Goal: Navigation & Orientation: Understand site structure

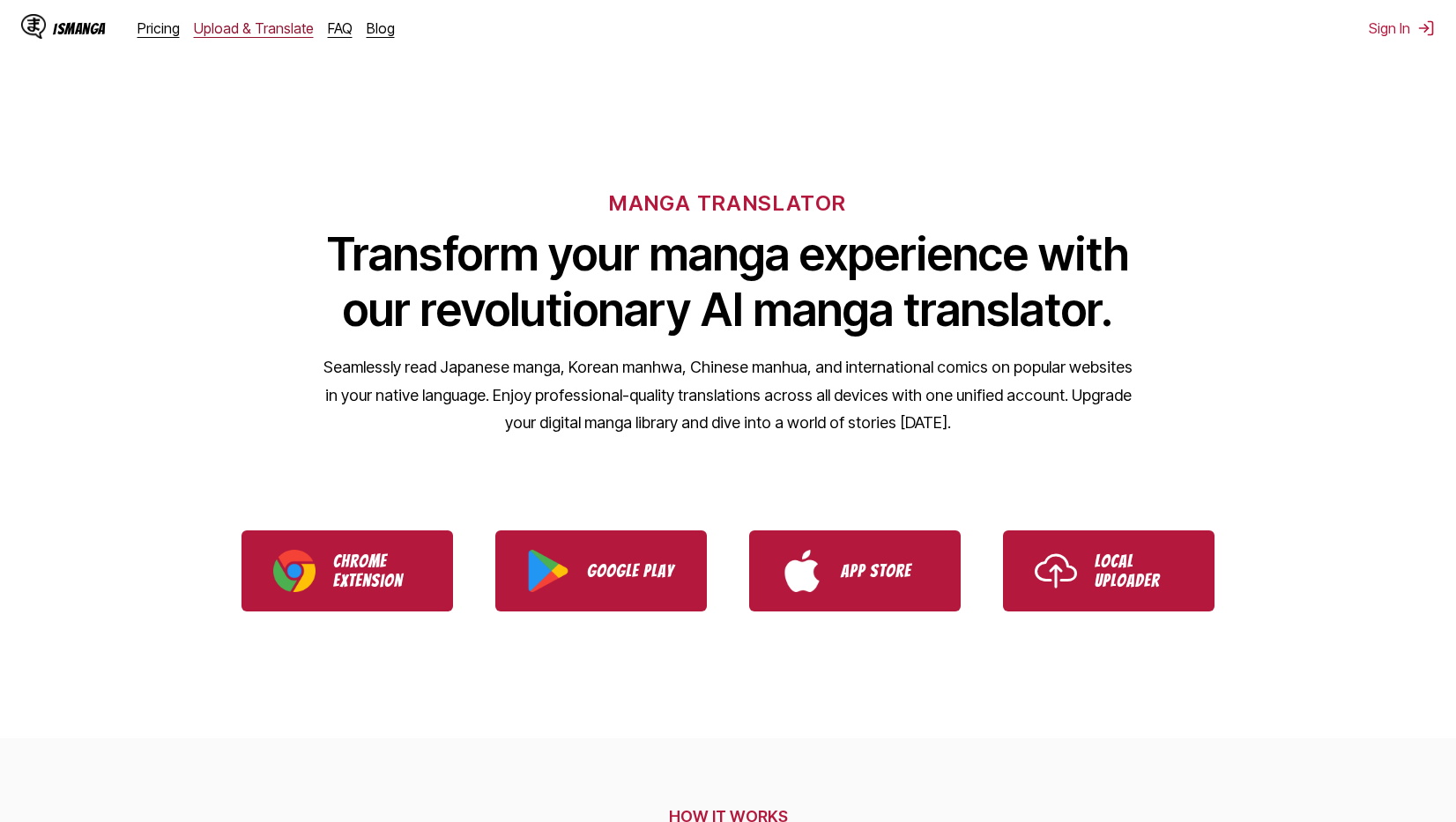
click at [259, 20] on link "Upload & Translate" at bounding box center [254, 29] width 120 height 18
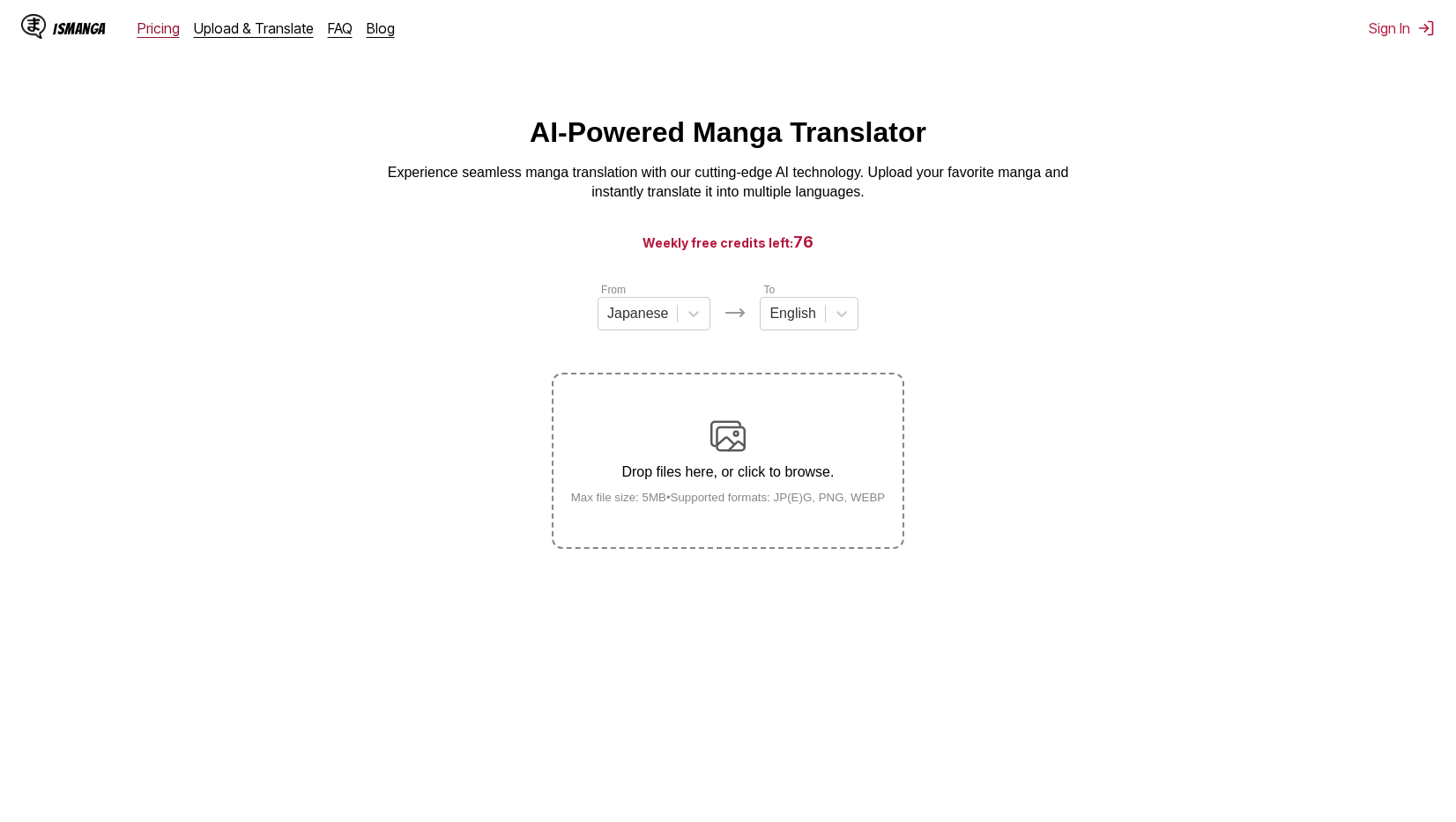
click at [152, 24] on link "Pricing" at bounding box center [159, 29] width 42 height 18
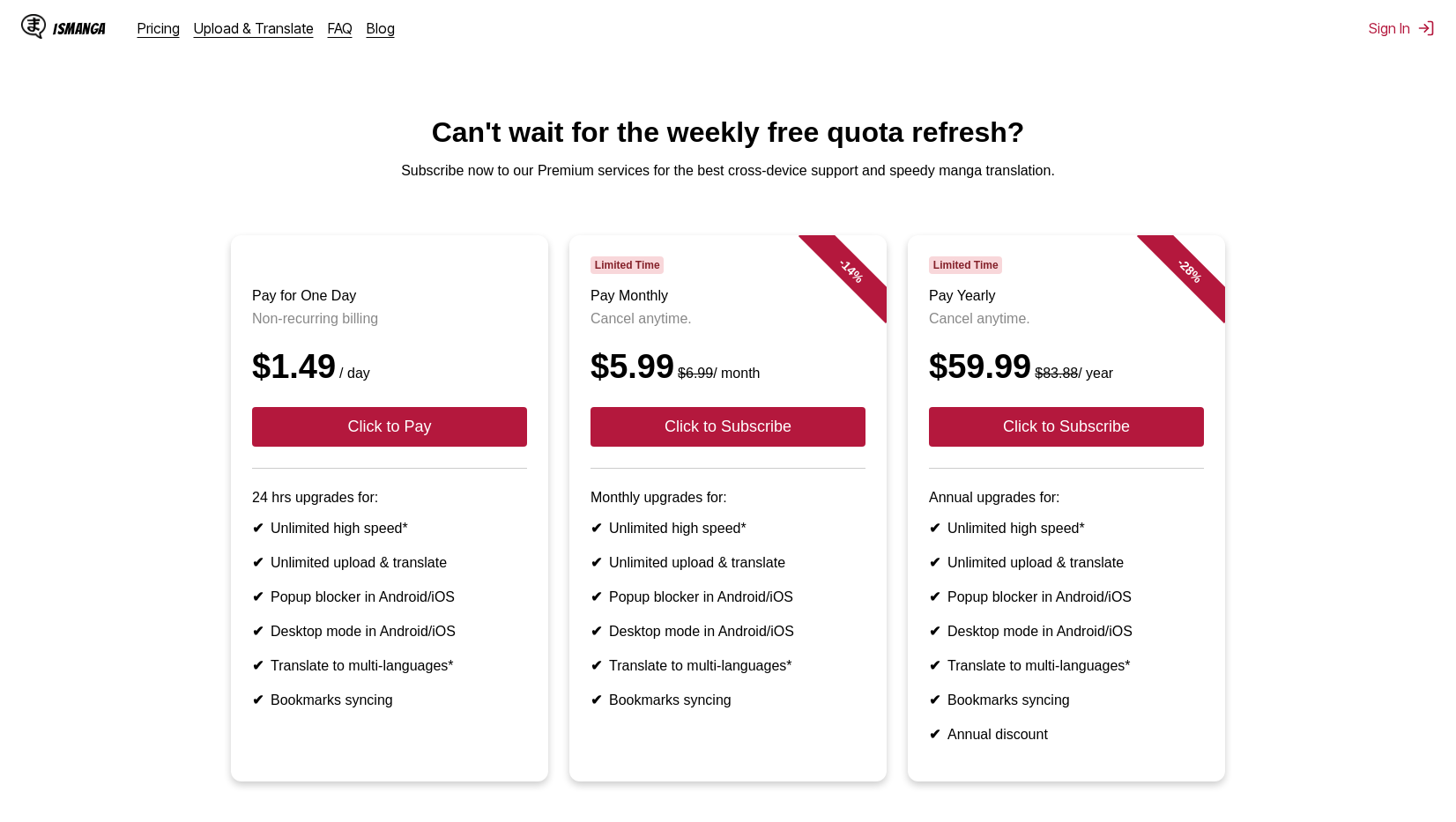
click at [332, 43] on div "IsManga Pricing Upload & Translate FAQ Blog" at bounding box center [214, 28] width 387 height 56
click at [329, 31] on link "FAQ" at bounding box center [340, 29] width 25 height 18
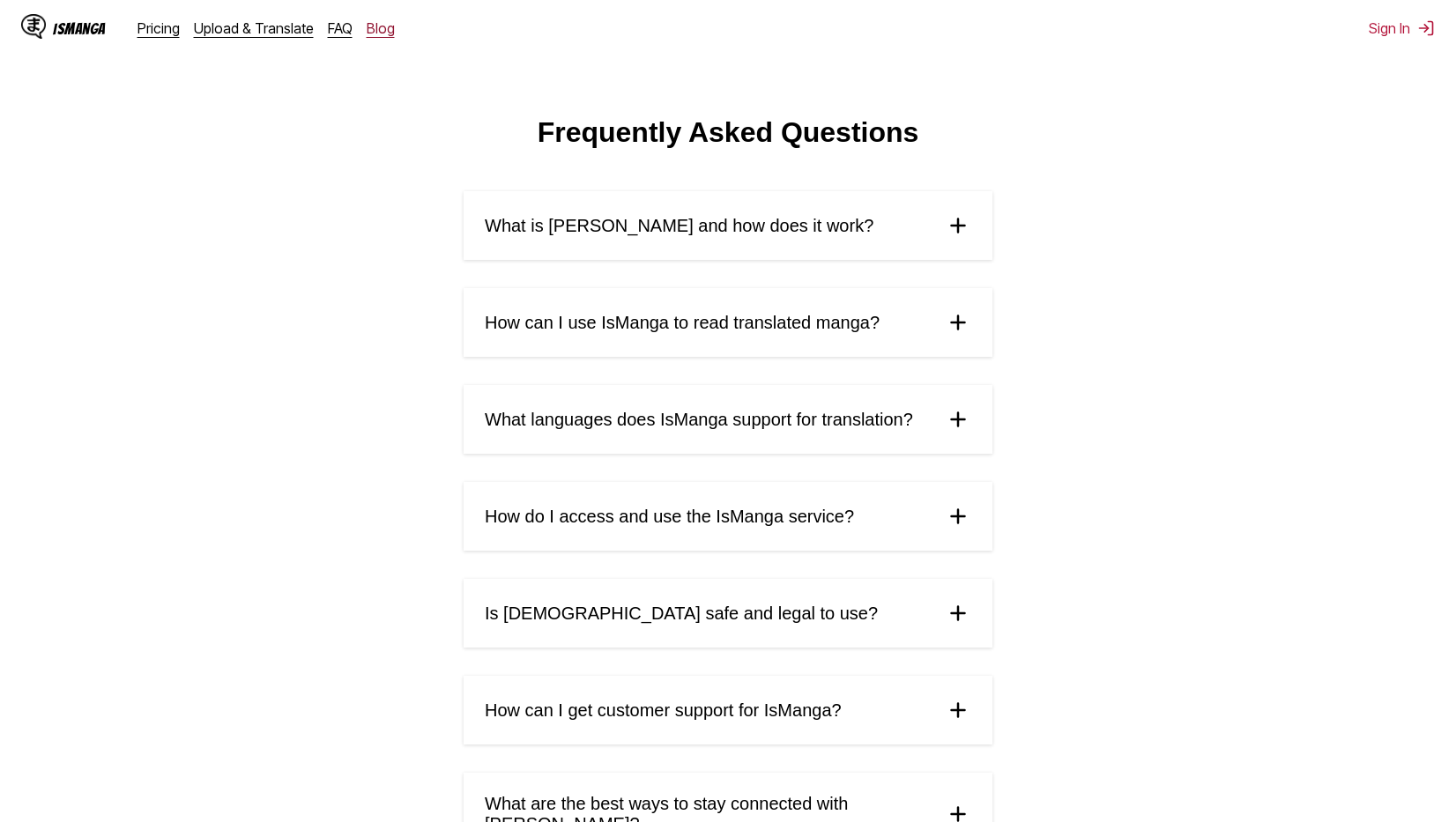
click at [379, 28] on link "Blog" at bounding box center [381, 29] width 29 height 18
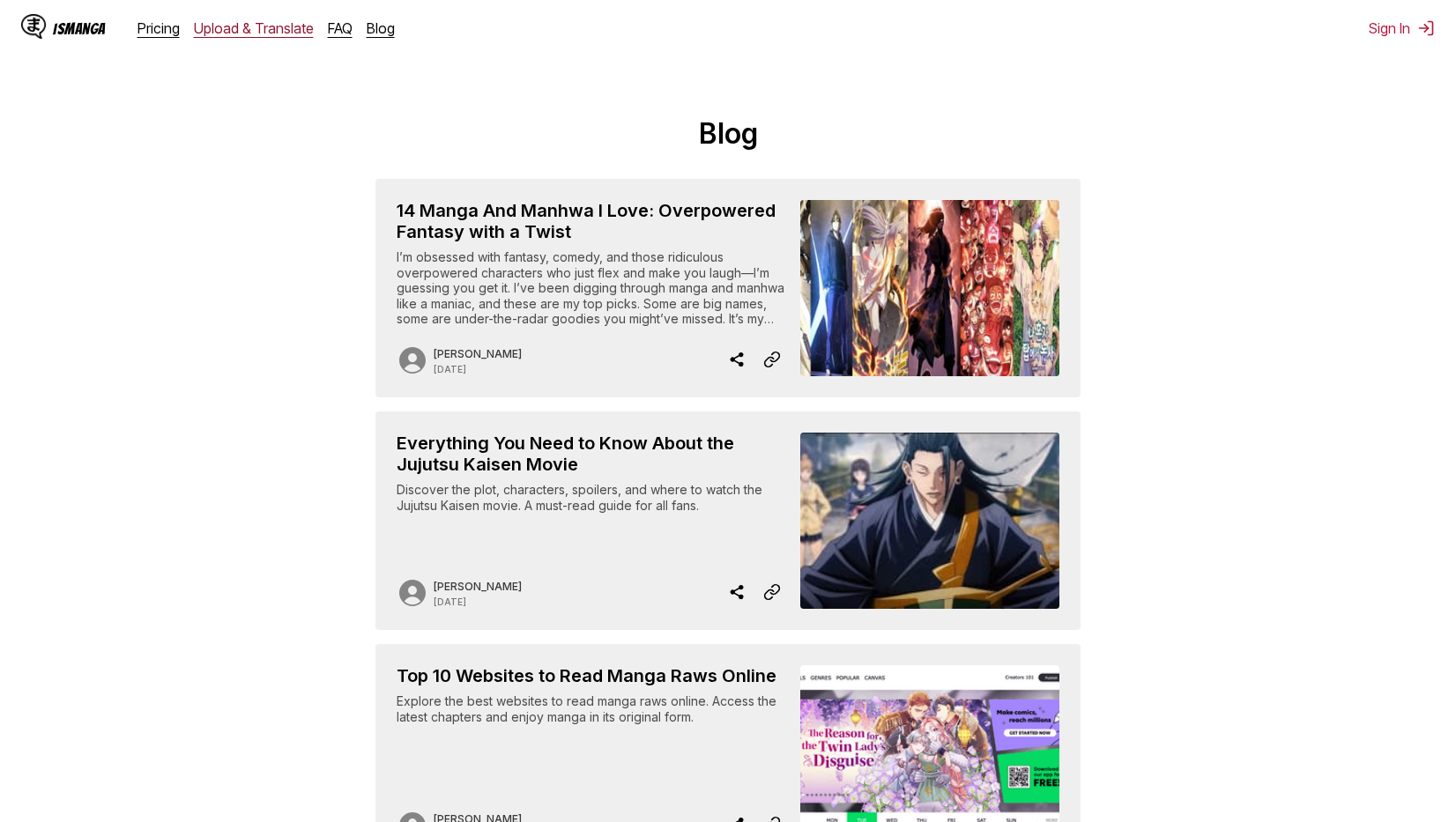
click at [284, 22] on link "Upload & Translate" at bounding box center [254, 29] width 120 height 18
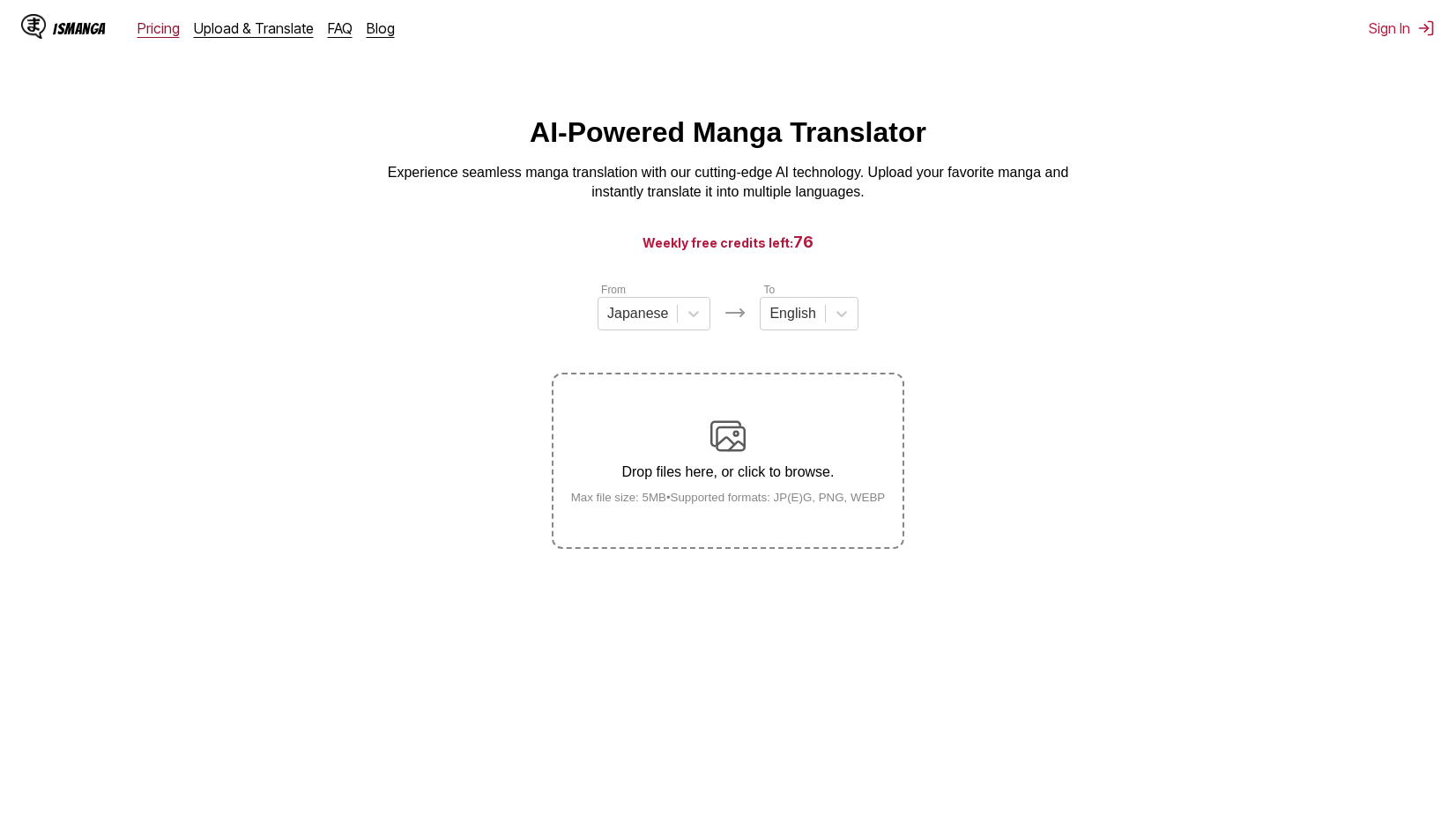
click at [158, 30] on link "Pricing" at bounding box center [159, 29] width 42 height 18
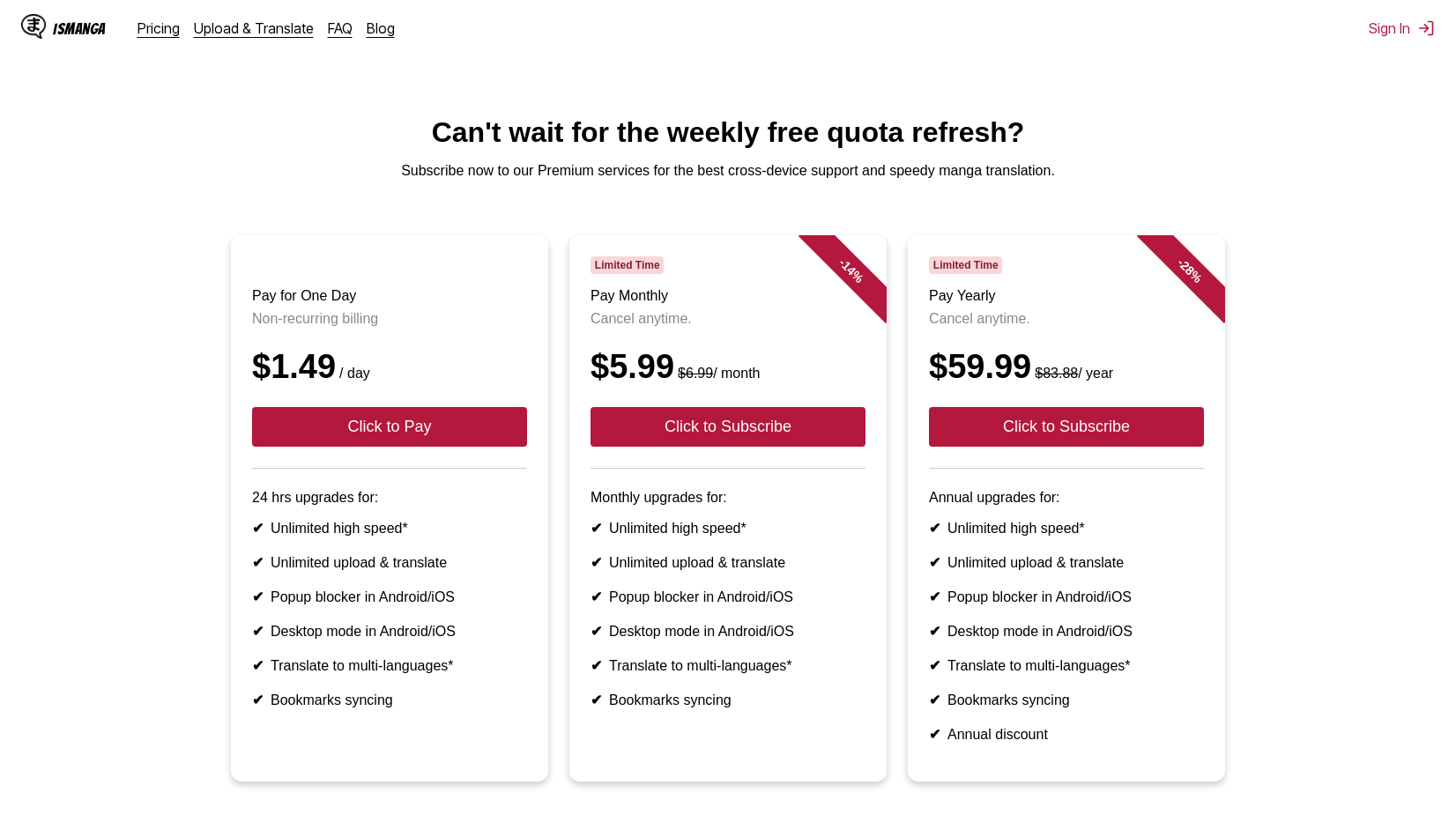
click at [85, 28] on div "IsManga" at bounding box center [80, 29] width 53 height 17
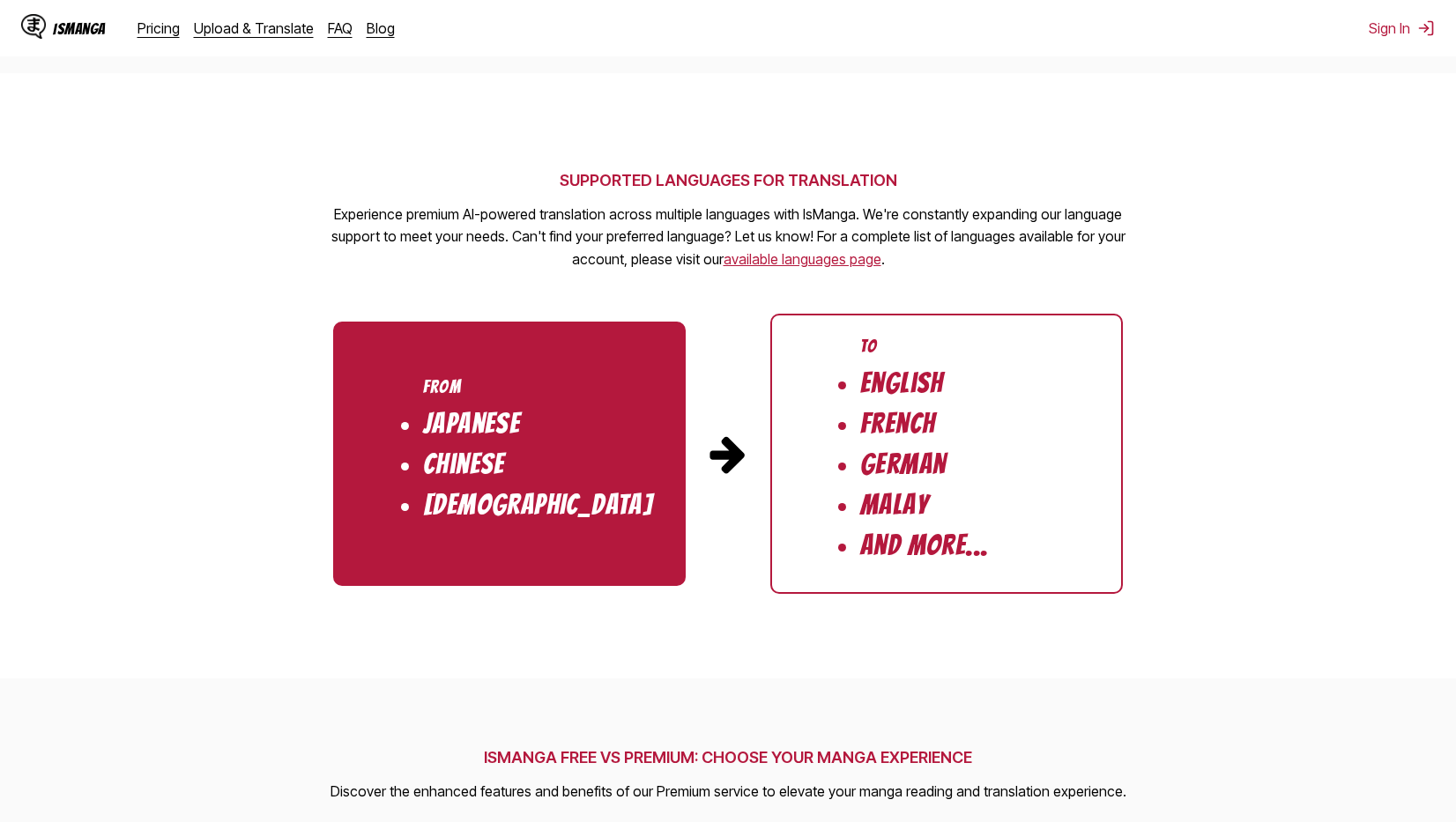
scroll to position [2902, 0]
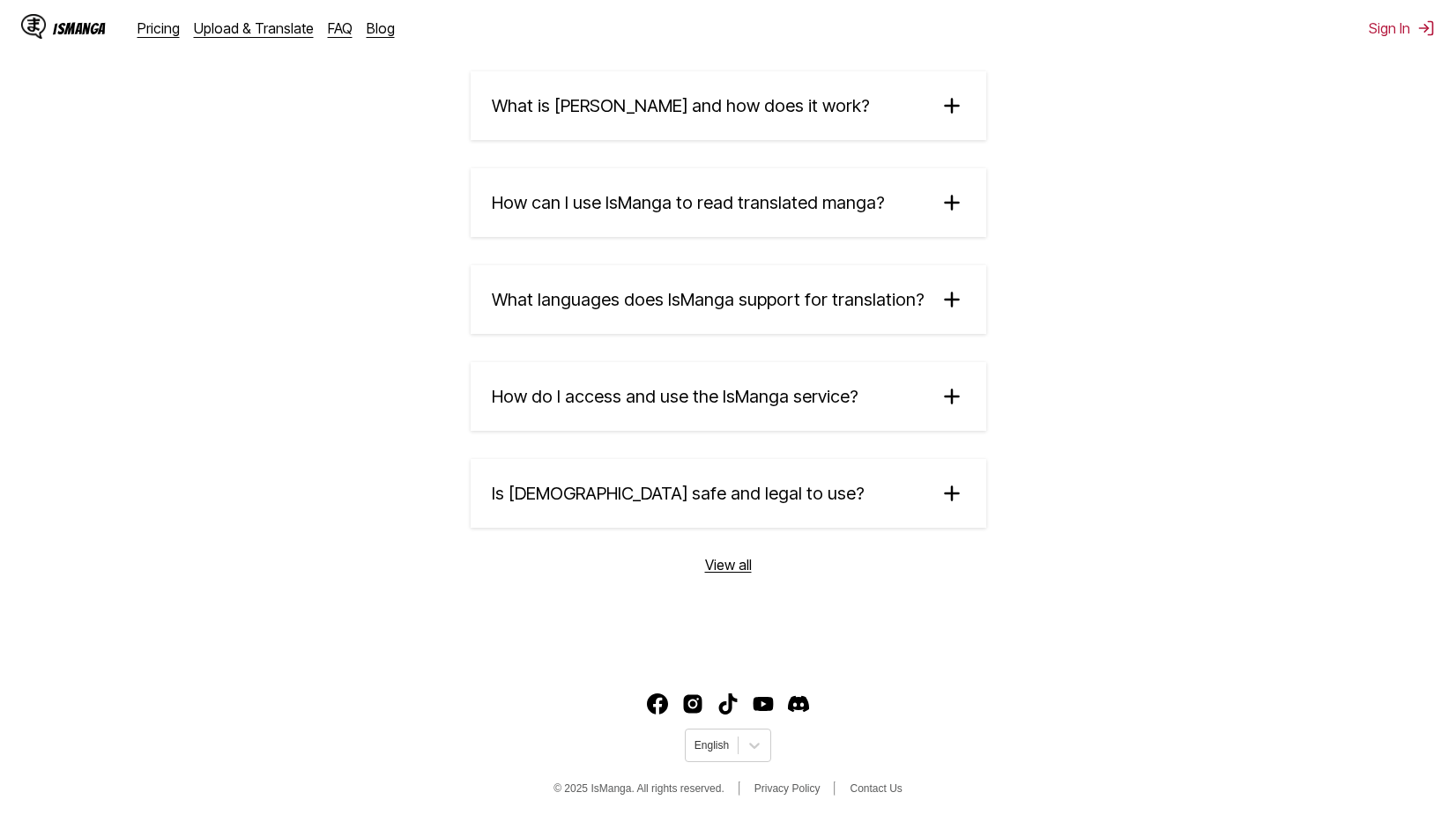
click at [411, 307] on section "Frequently Asked Questions What is [PERSON_NAME] and how does it work? IsManga …" at bounding box center [728, 291] width 1456 height 735
